Goal: Find contact information: Find contact information

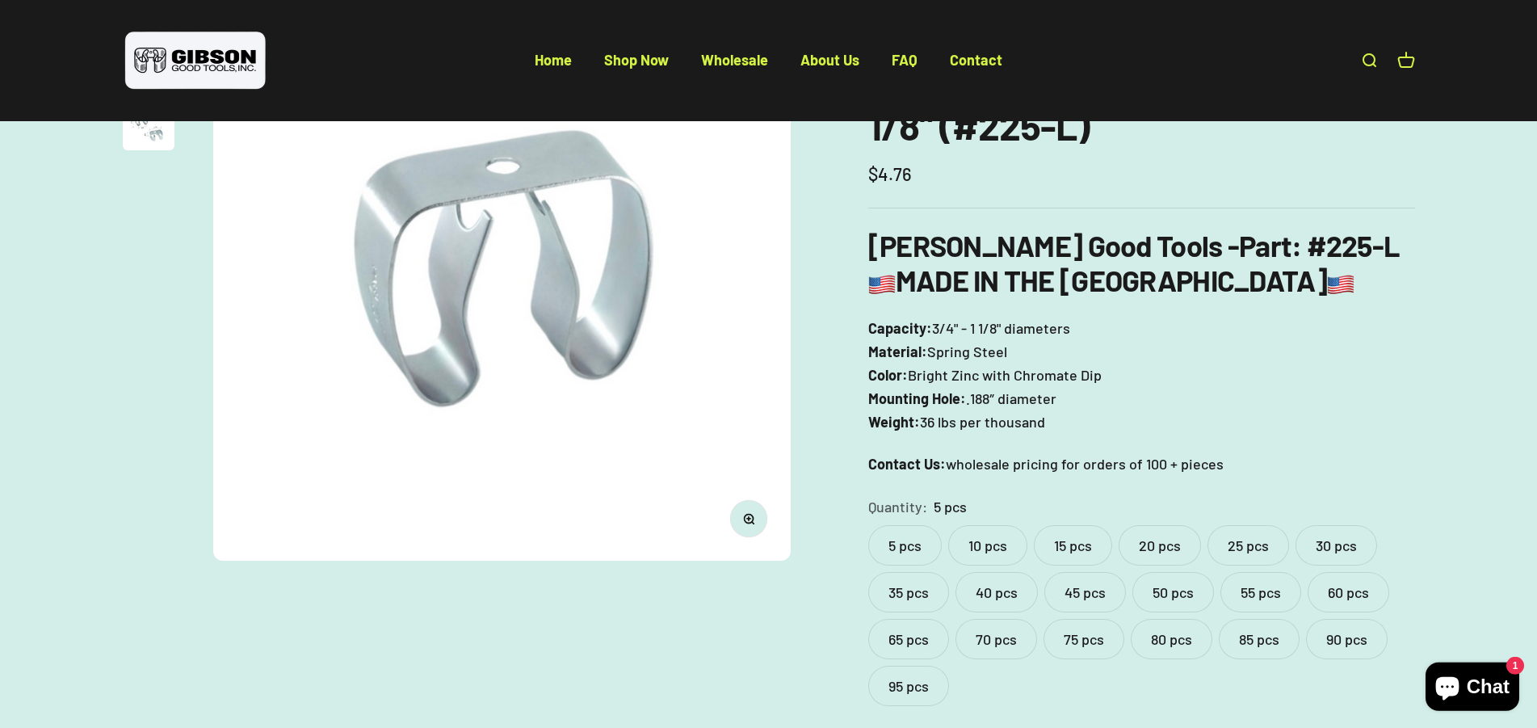
scroll to position [247, 0]
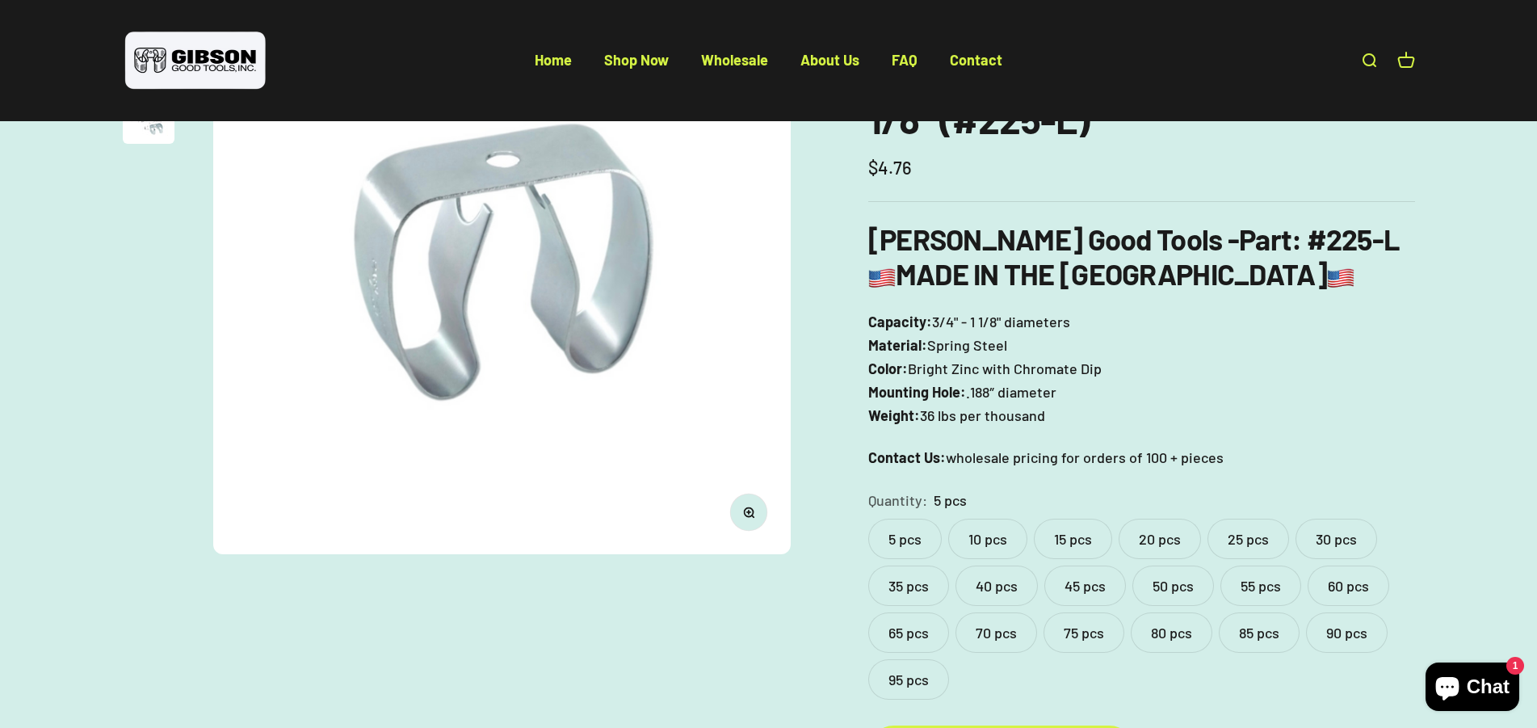
click at [902, 675] on label "95 pcs" at bounding box center [908, 679] width 81 height 40
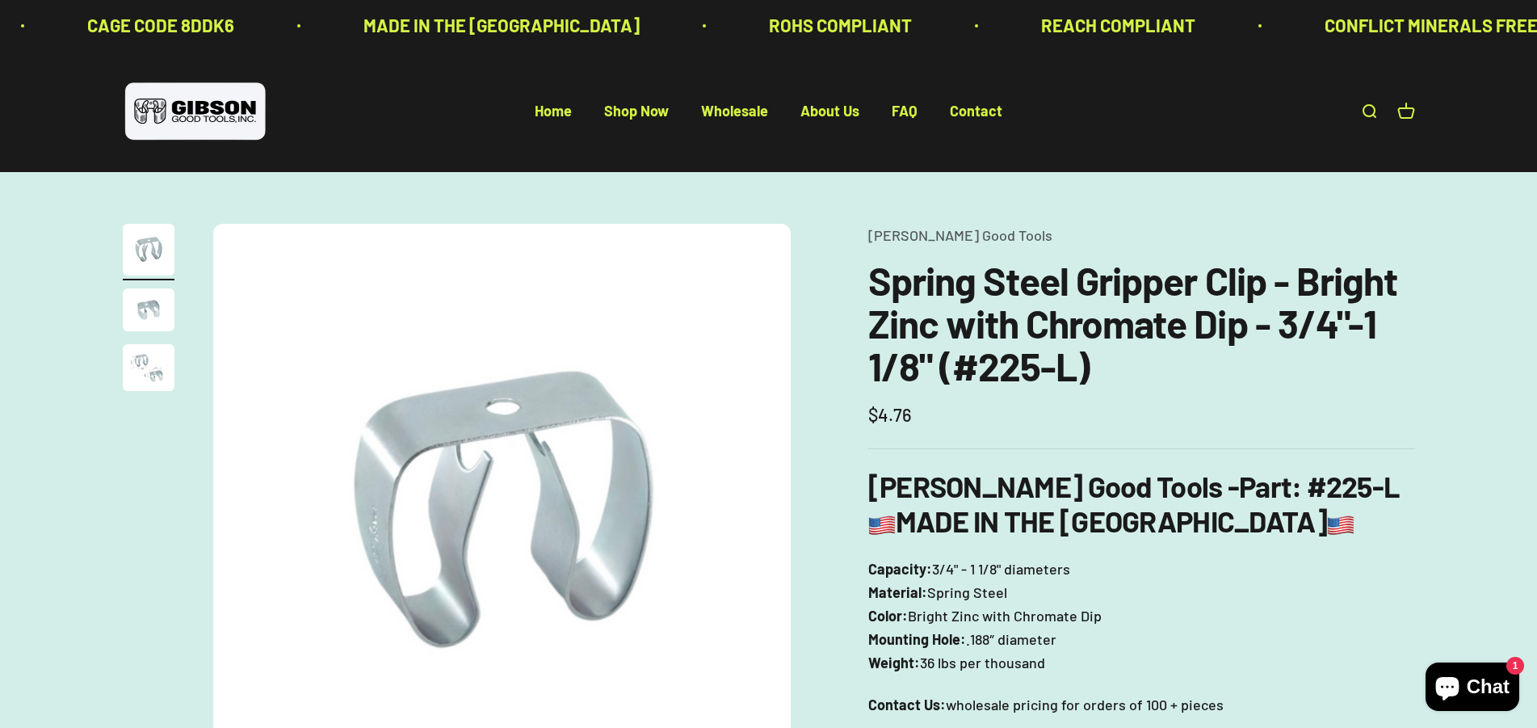
click at [1482, 413] on div "Zoom Go to item 1 Go to item 2 Go to item 3 Gibson Good Tools Spring Steel Grip…" at bounding box center [768, 634] width 1537 height 925
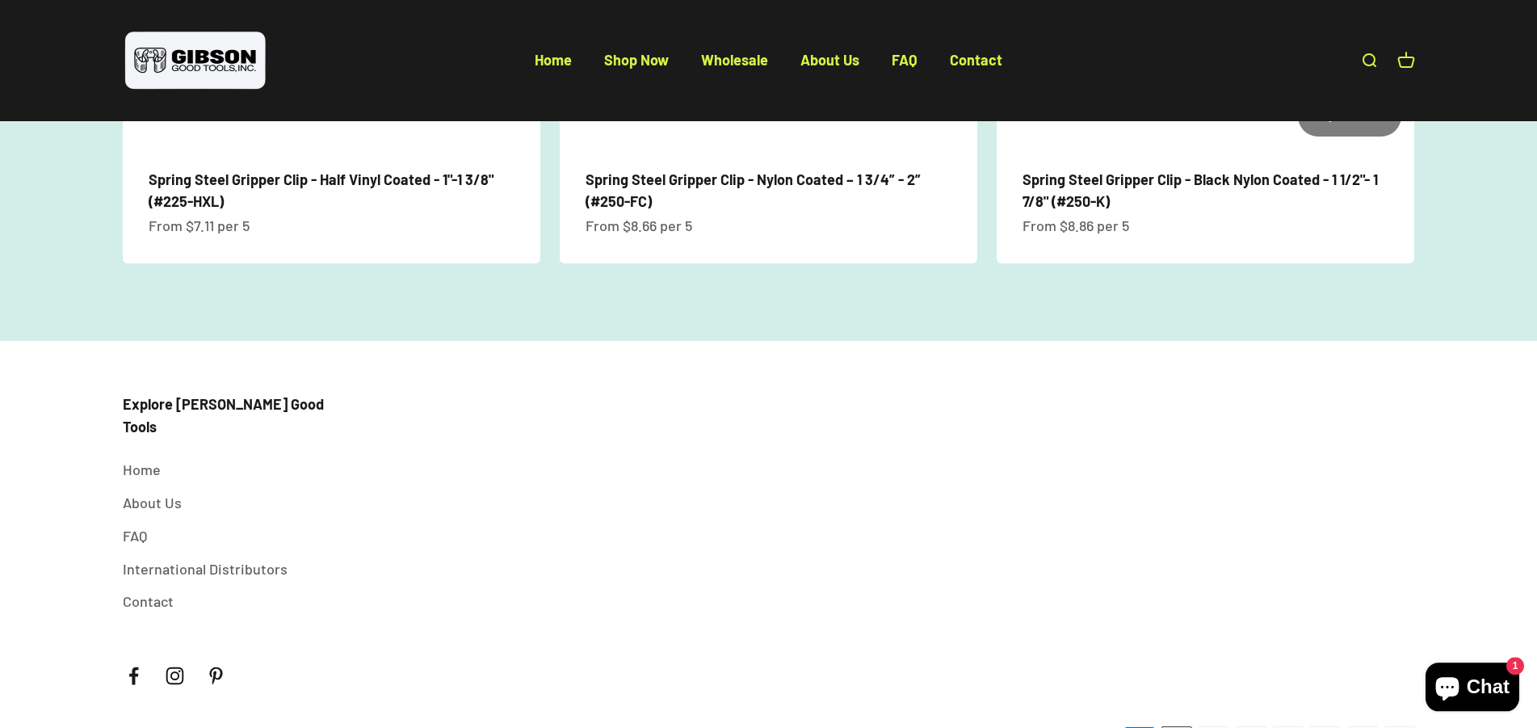
scroll to position [2064, 0]
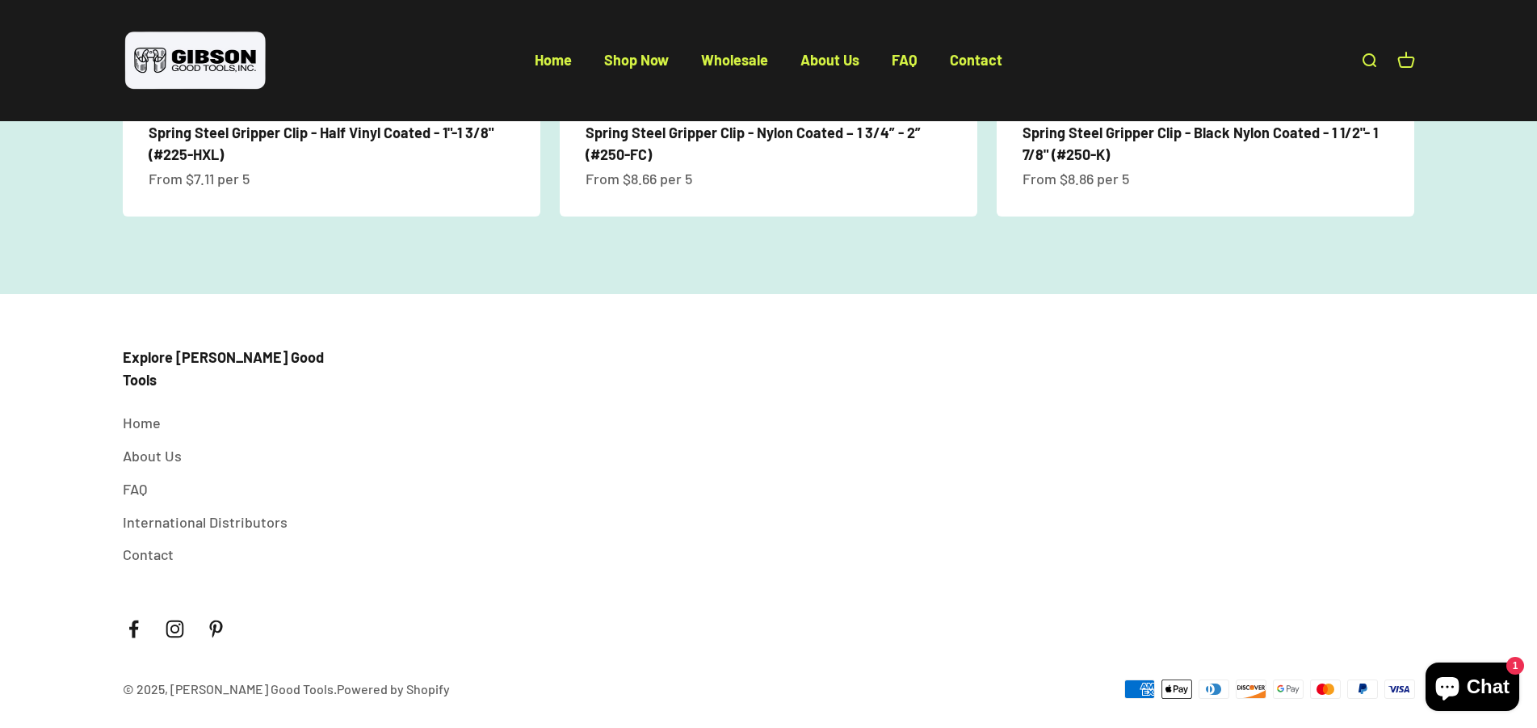
click at [155, 543] on link "Contact" at bounding box center [148, 554] width 51 height 23
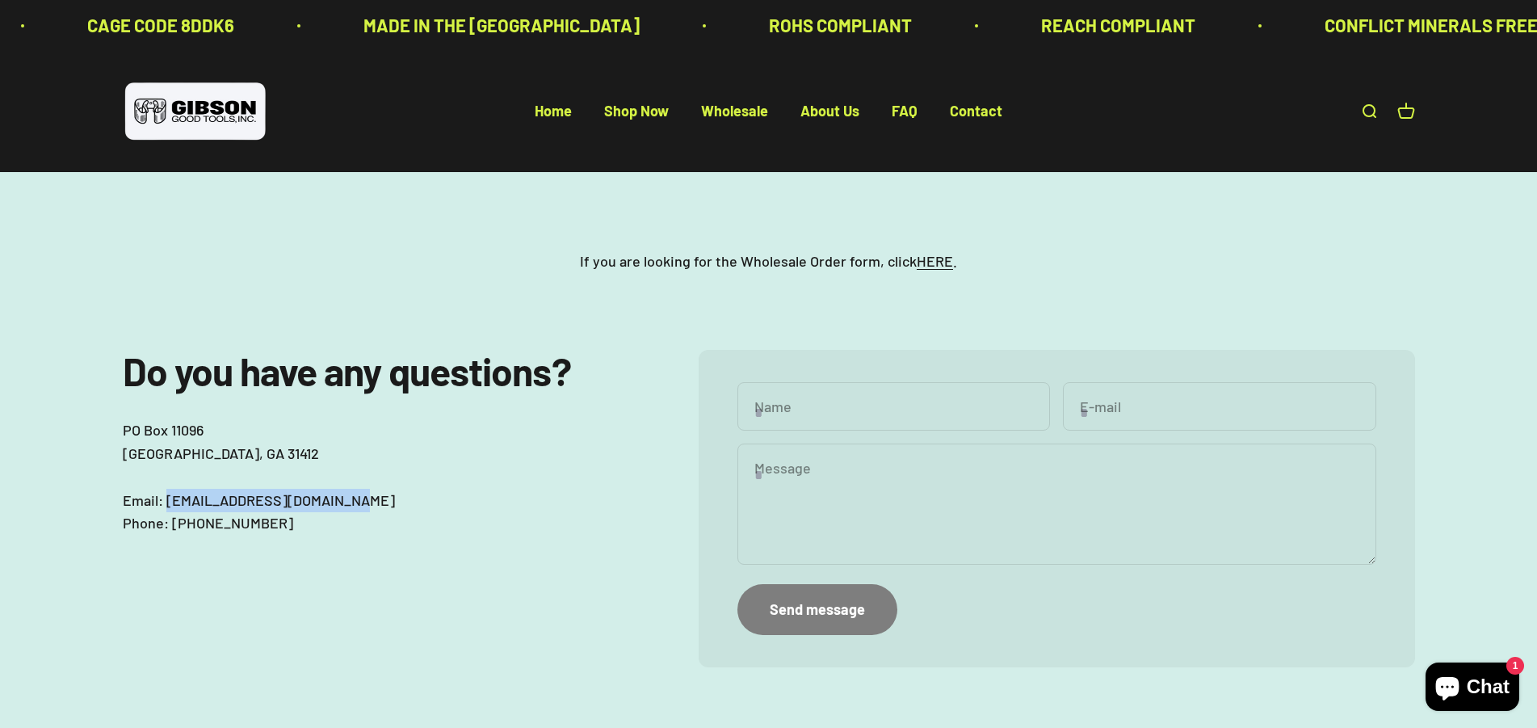
drag, startPoint x: 166, startPoint y: 502, endPoint x: 362, endPoint y: 509, distance: 195.6
click at [362, 509] on p "[GEOGRAPHIC_DATA] Email: [EMAIL_ADDRESS][DOMAIN_NAME] Phone: [PHONE_NUMBER]" at bounding box center [378, 476] width 511 height 116
copy p "[EMAIL_ADDRESS][DOMAIN_NAME]"
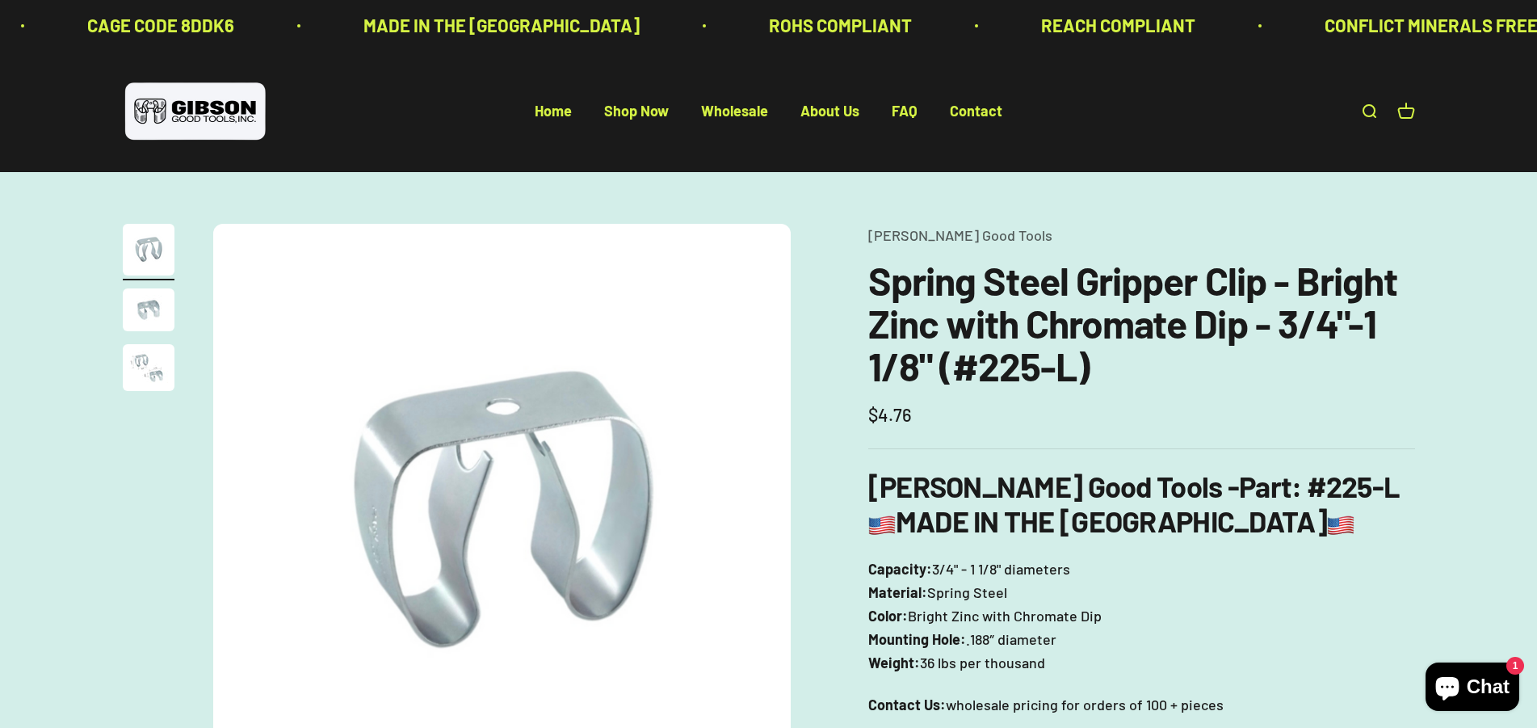
scroll to position [2064, 0]
